Goal: Transaction & Acquisition: Purchase product/service

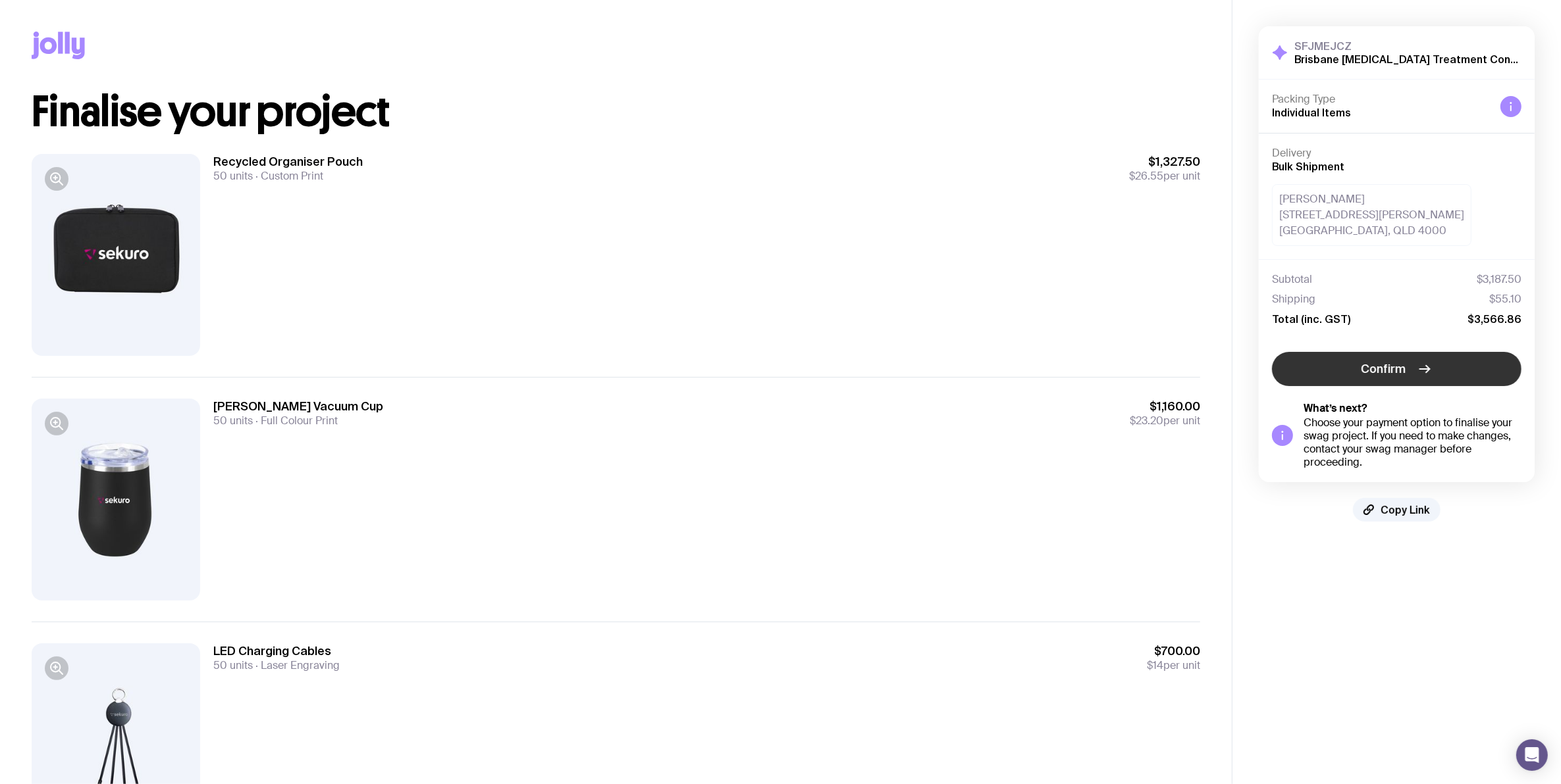
click at [1399, 364] on span "Confirm" at bounding box center [1384, 369] width 45 height 16
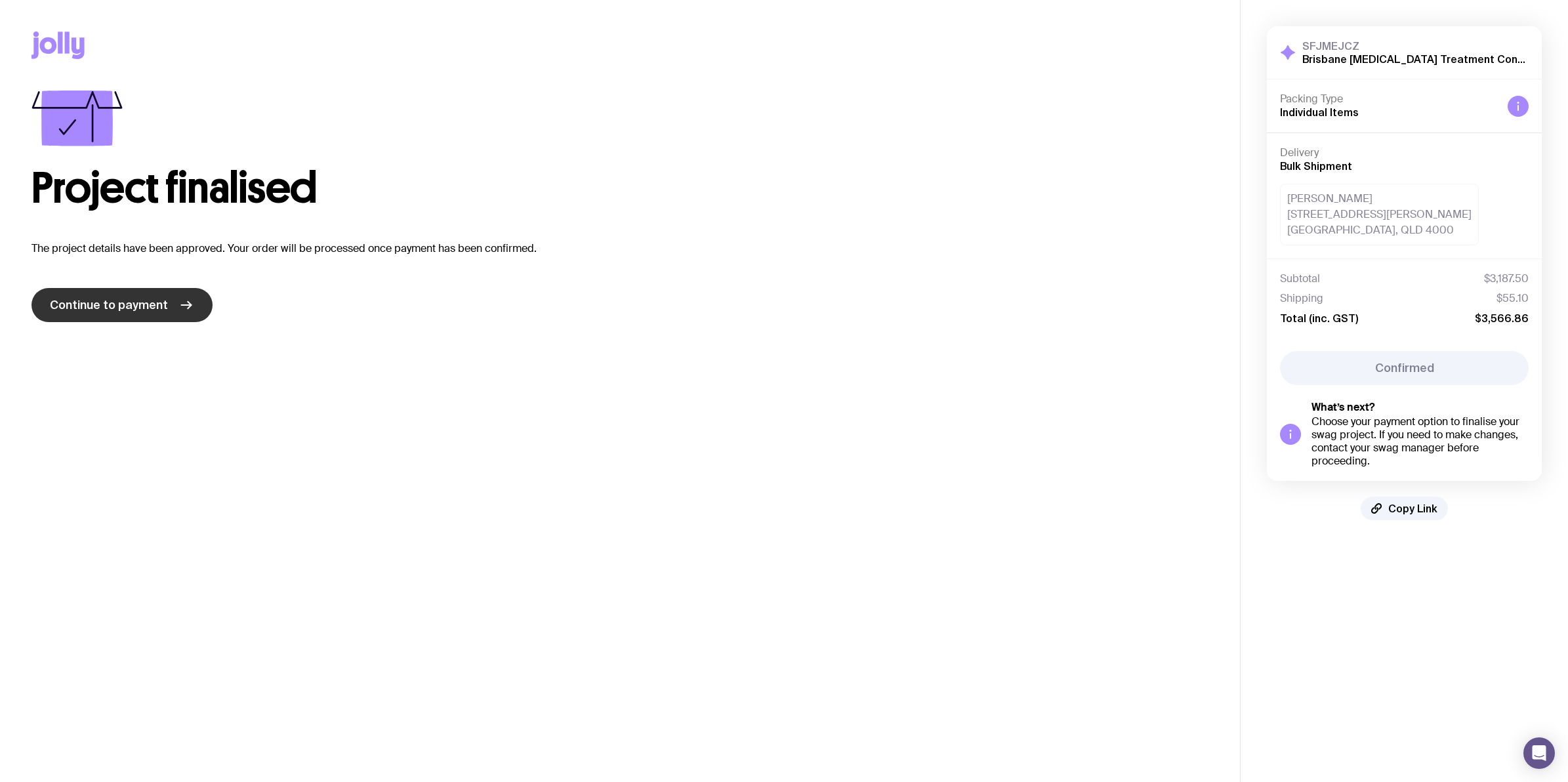
click at [150, 310] on span "Continue to payment" at bounding box center [109, 305] width 118 height 16
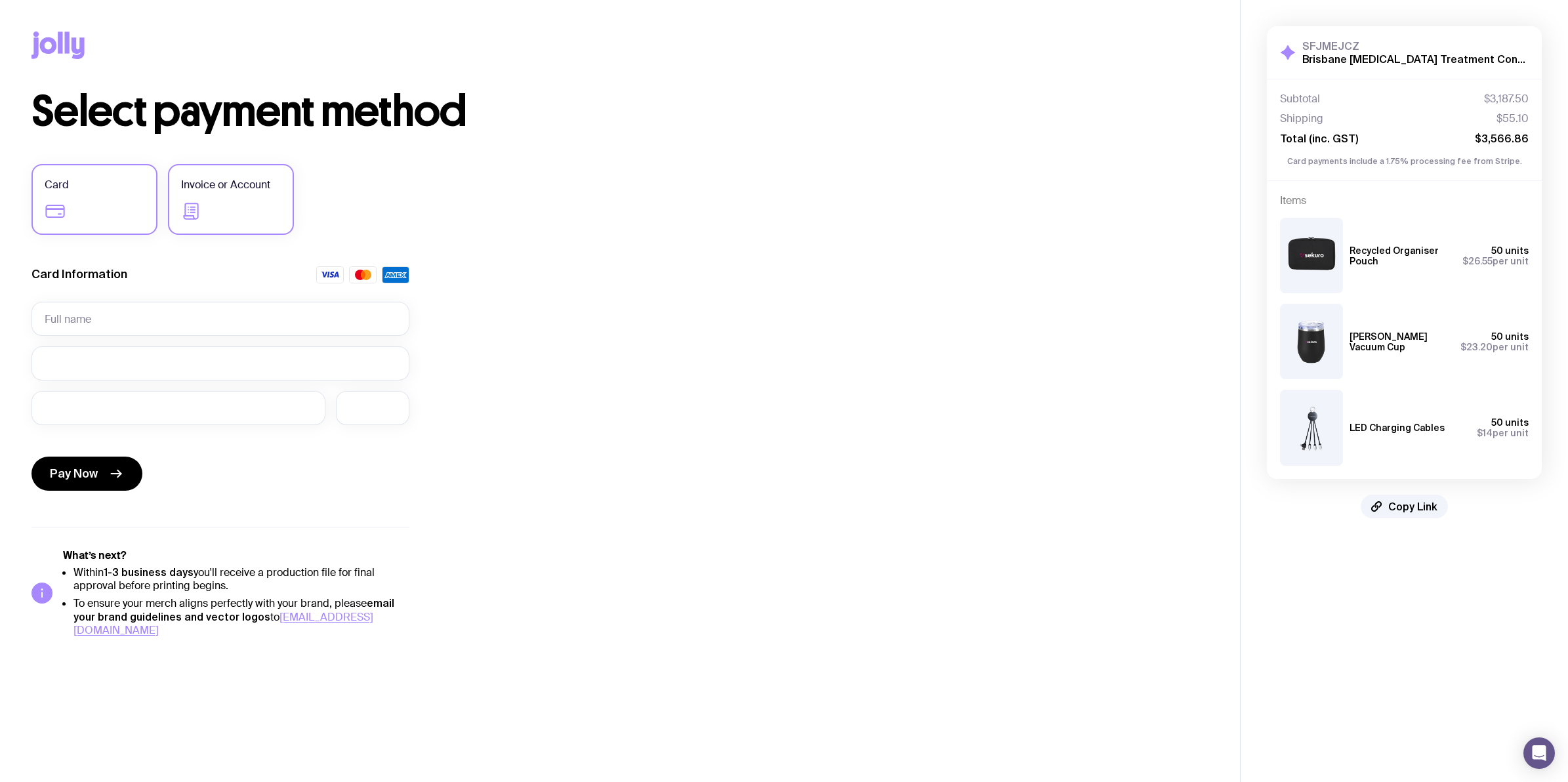
click at [215, 197] on label "Invoice or Account" at bounding box center [231, 199] width 126 height 71
click at [0, 0] on input "Invoice or Account" at bounding box center [0, 0] width 0 height 0
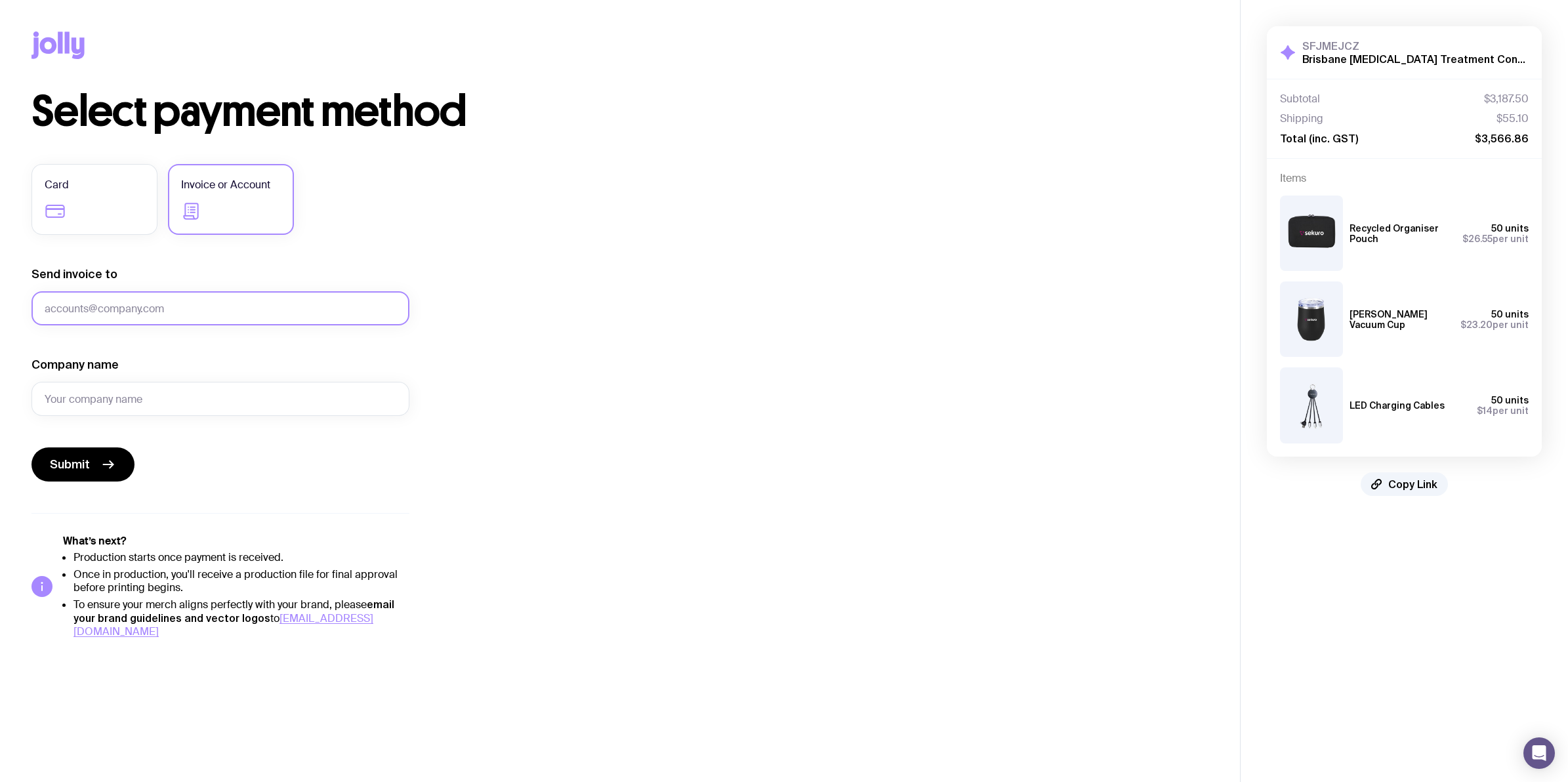
click at [165, 307] on input "Send invoice to" at bounding box center [220, 307] width 378 height 34
type input "[PERSON_NAME][EMAIL_ADDRESS][PERSON_NAME][DOMAIN_NAME]"
type input "Sekuro Operations Pty Ltd"
click at [68, 463] on span "Submit" at bounding box center [70, 464] width 40 height 16
